Goal: Transaction & Acquisition: Obtain resource

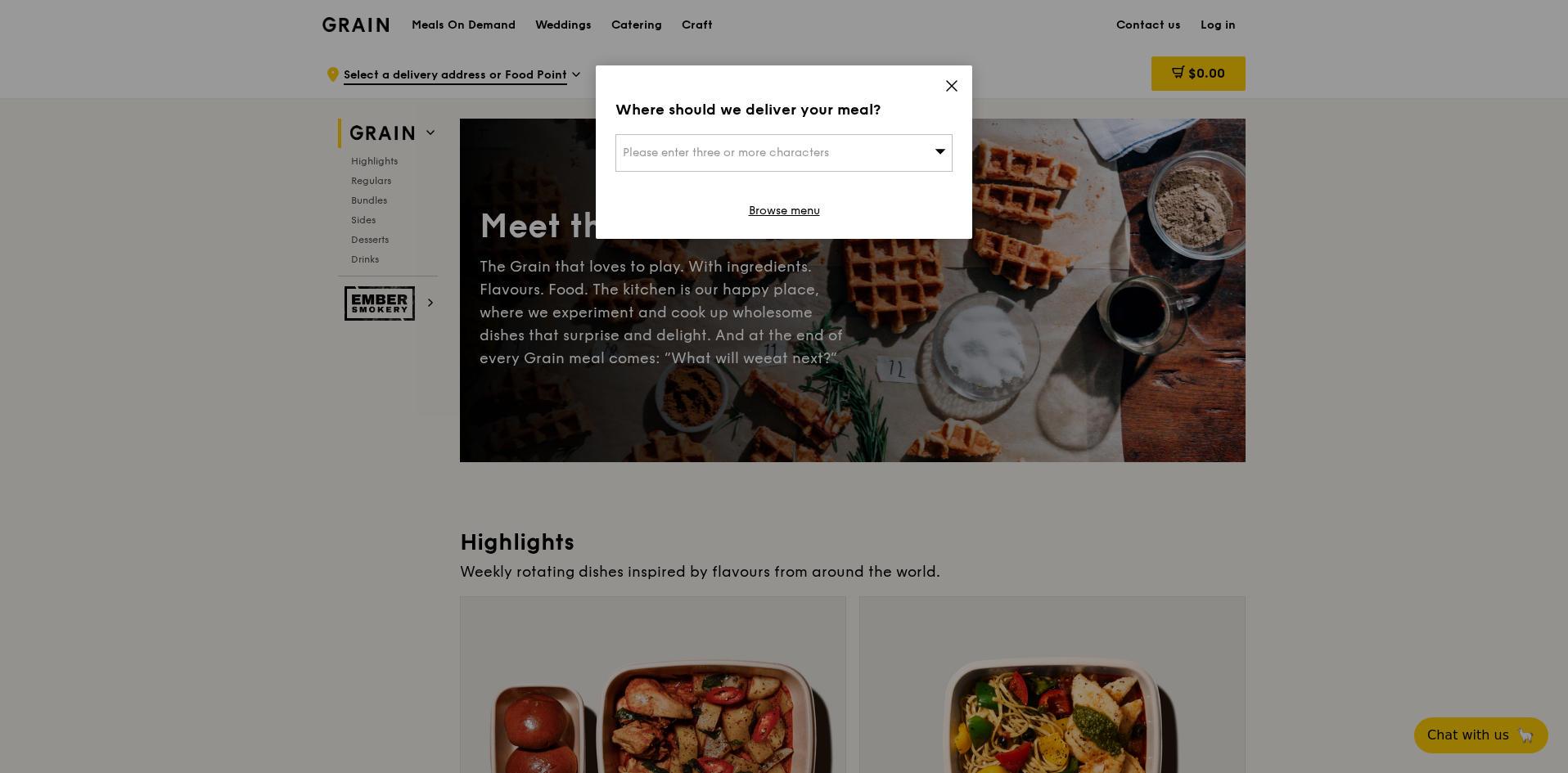
click at [950, 84] on icon at bounding box center [952, 86] width 10 height 10
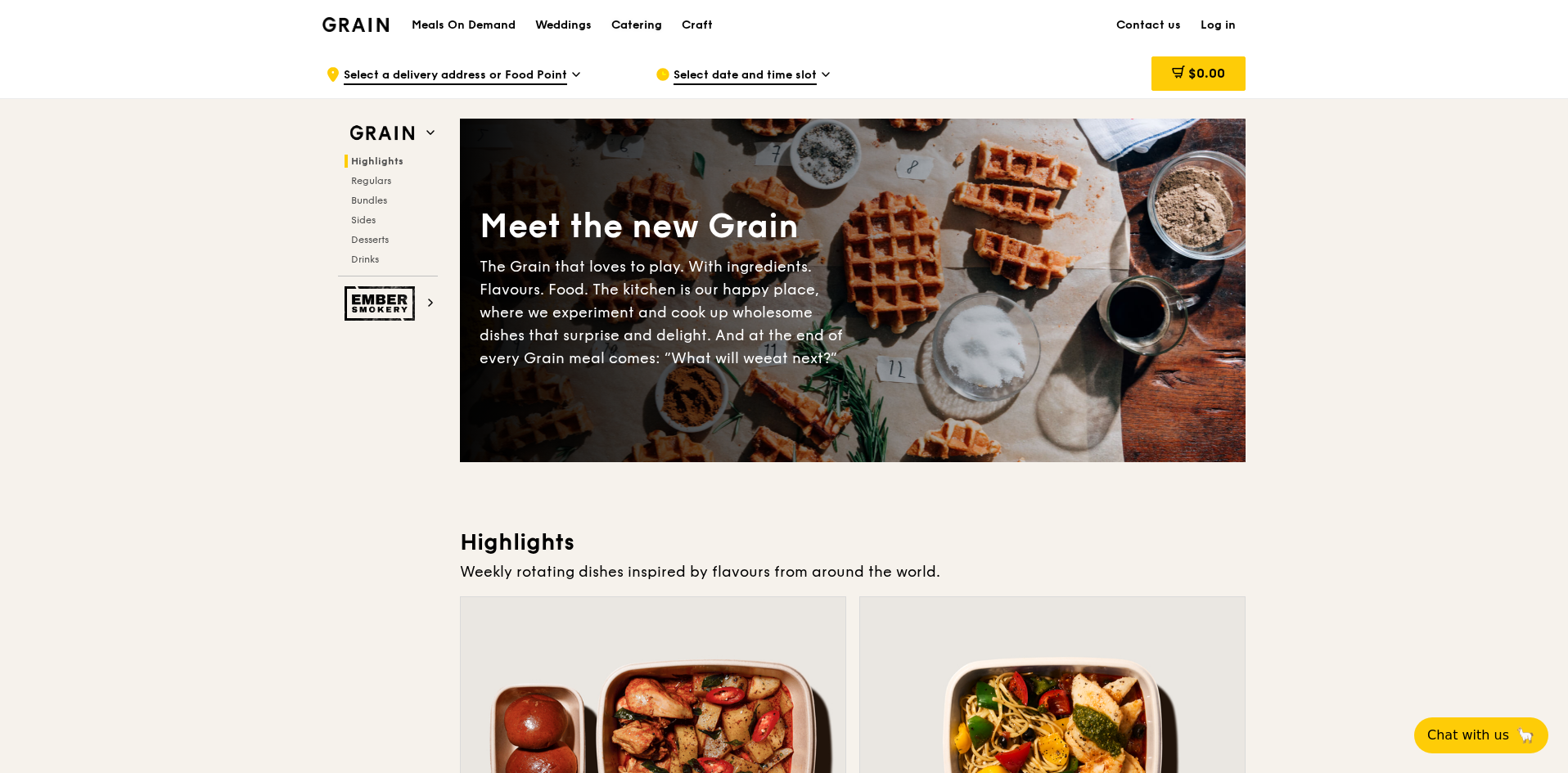
click at [626, 20] on div "Catering" at bounding box center [636, 26] width 51 height 50
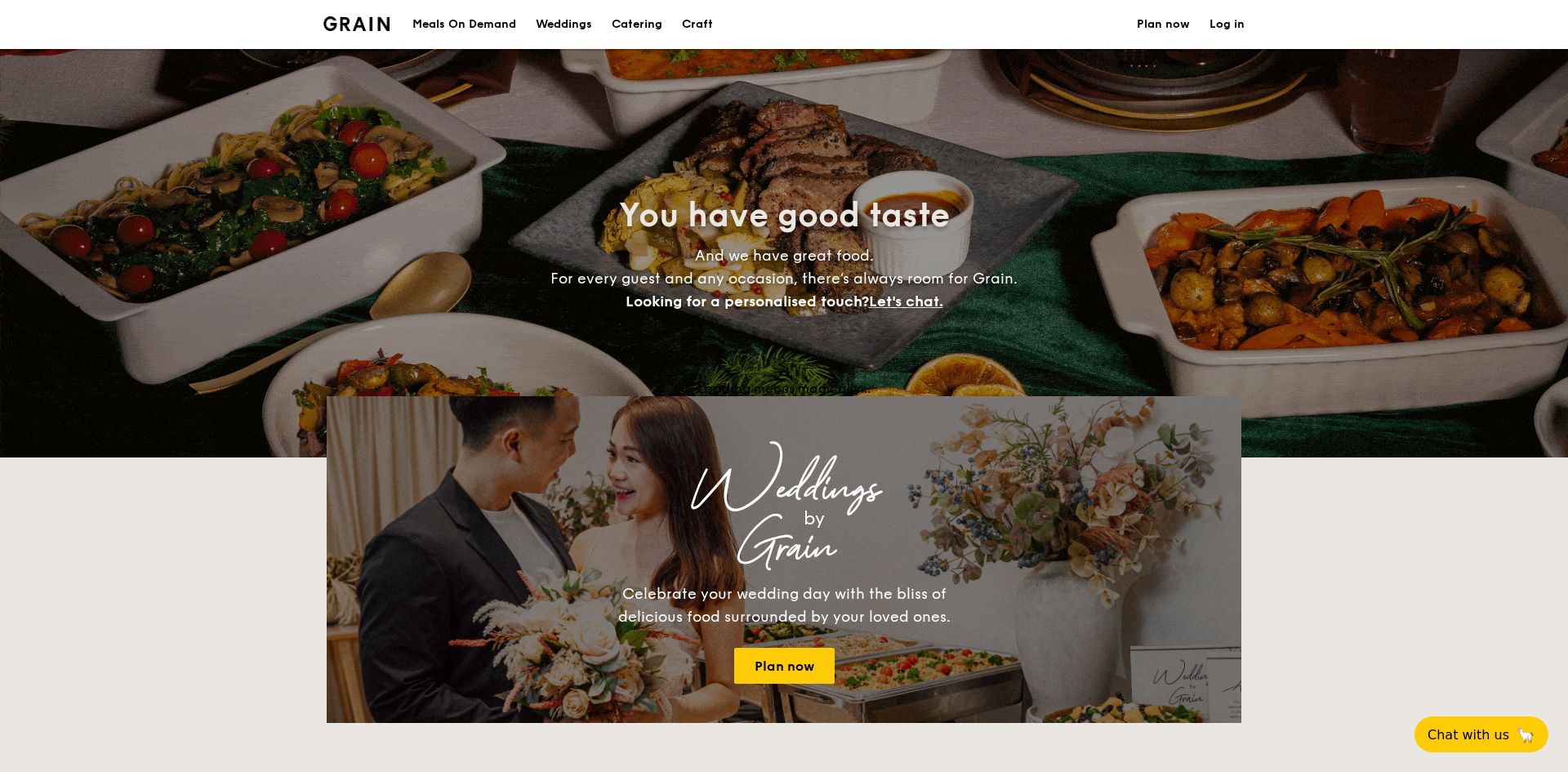
select select
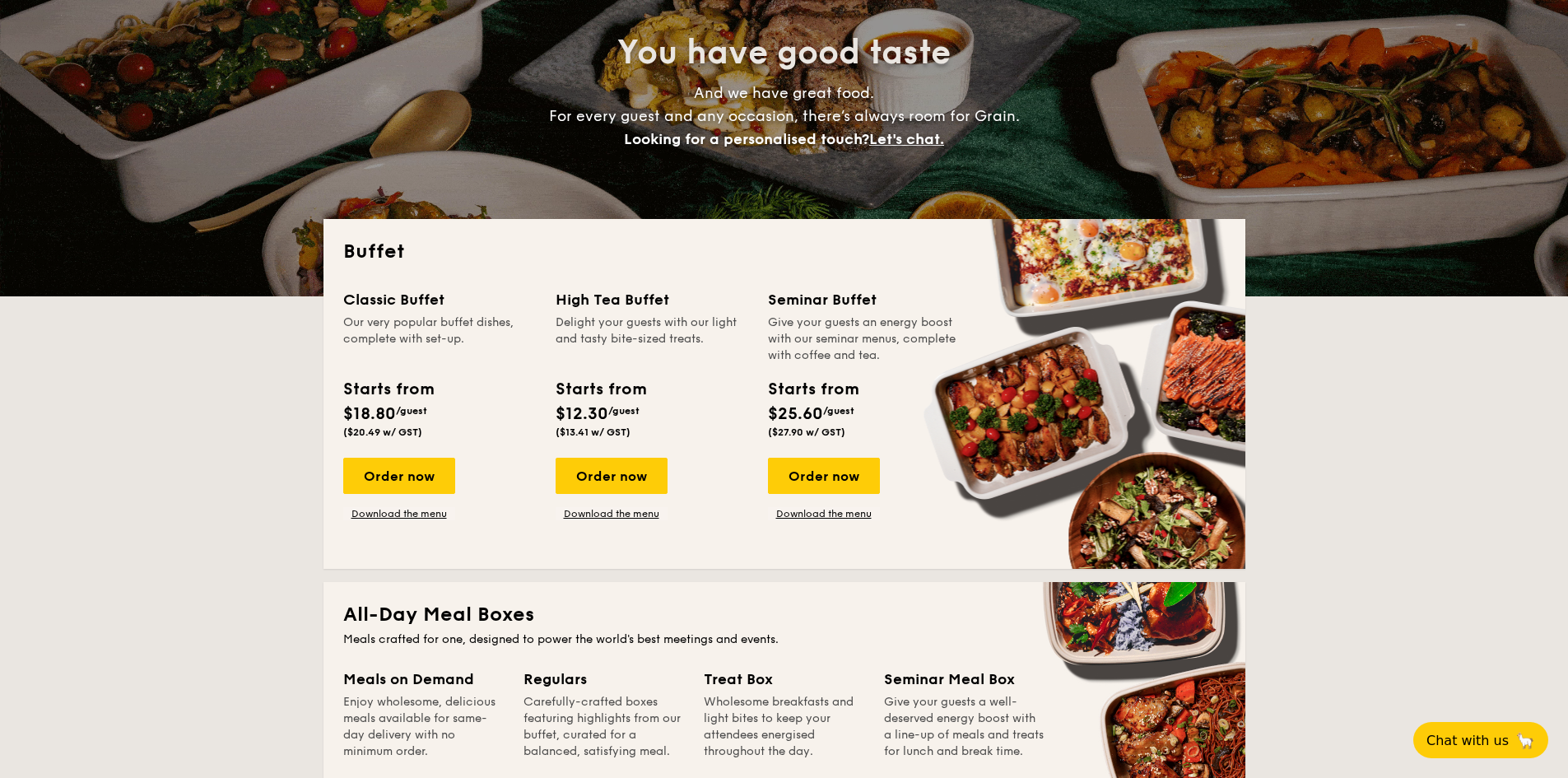
scroll to position [494, 0]
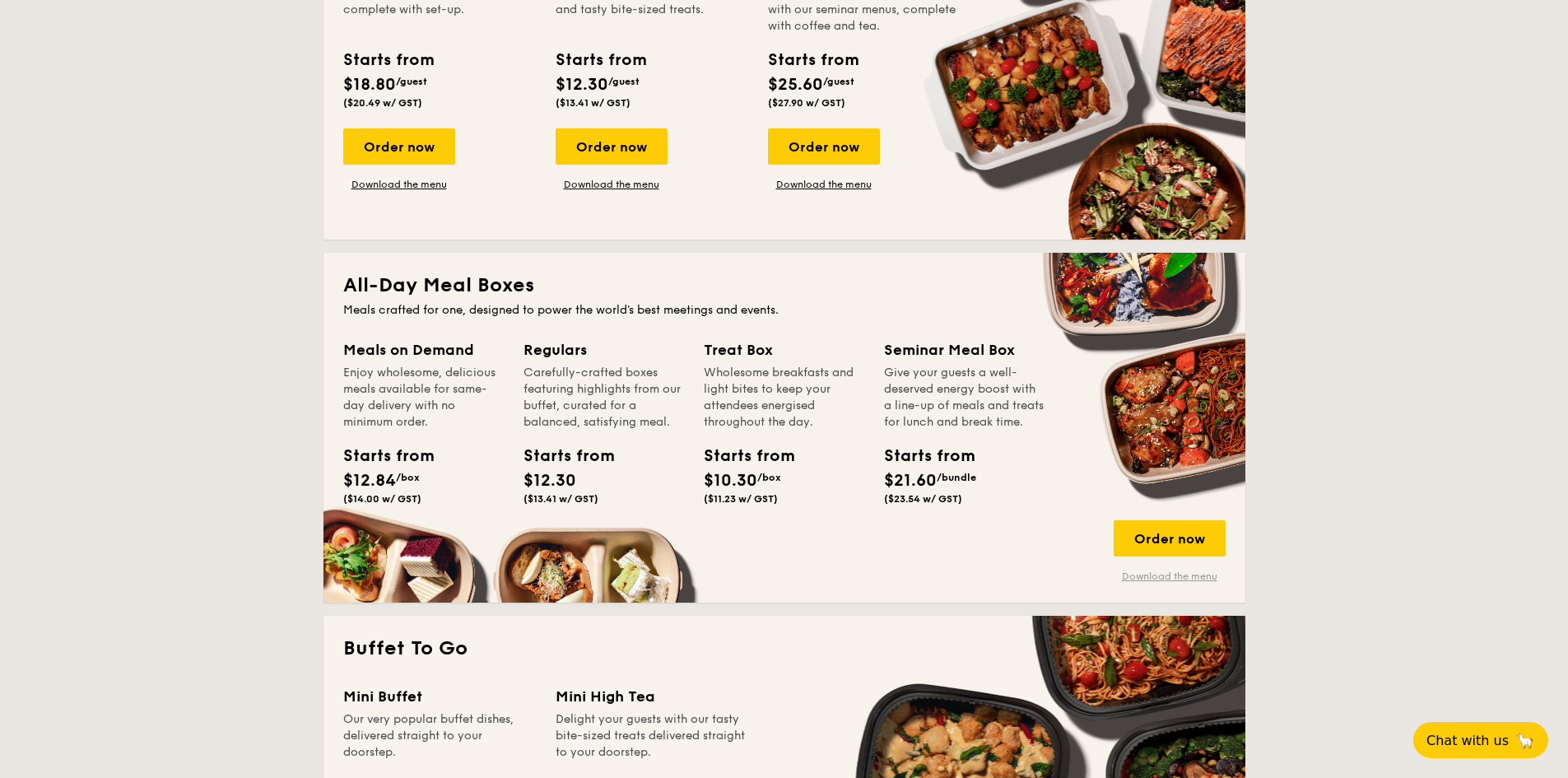
click at [1200, 573] on link "Download the menu" at bounding box center [1169, 576] width 112 height 13
